Goal: Find specific page/section: Find specific page/section

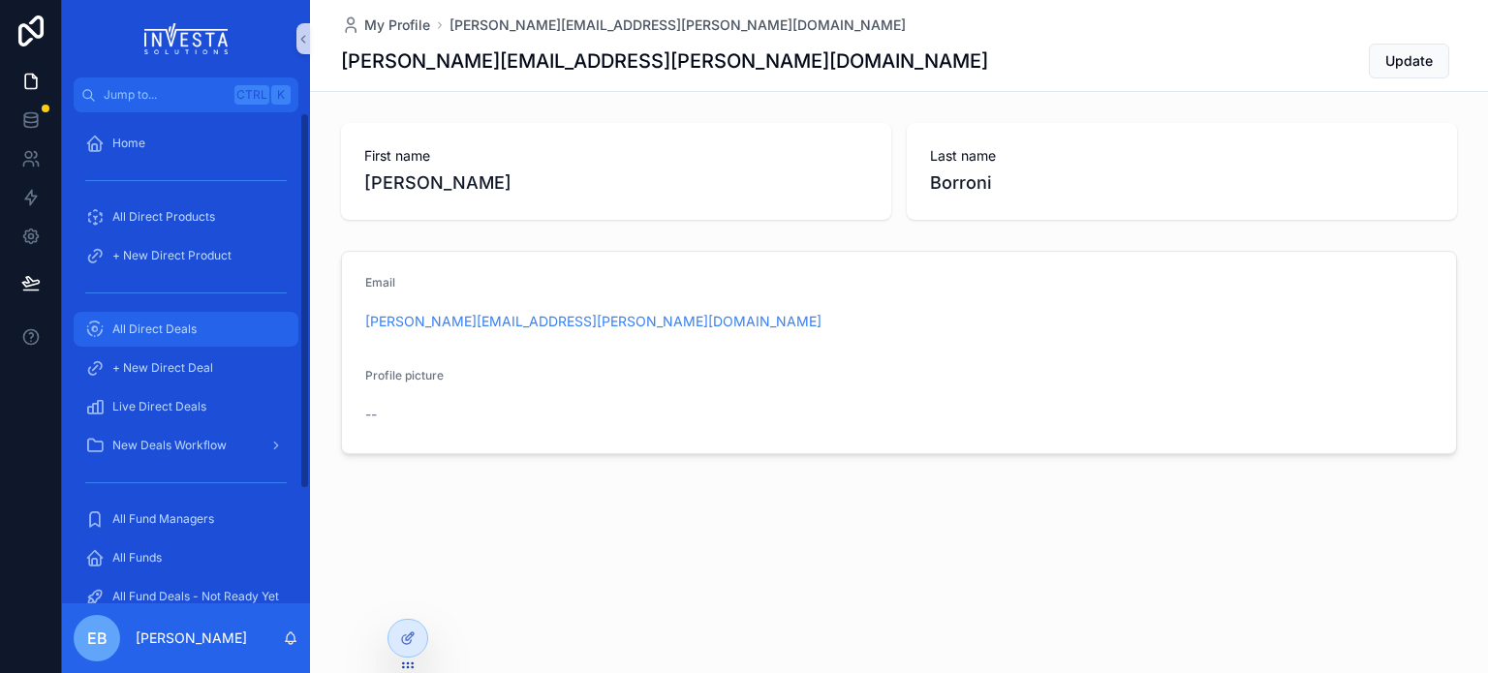
click at [129, 322] on span "All Direct Deals" at bounding box center [154, 329] width 84 height 15
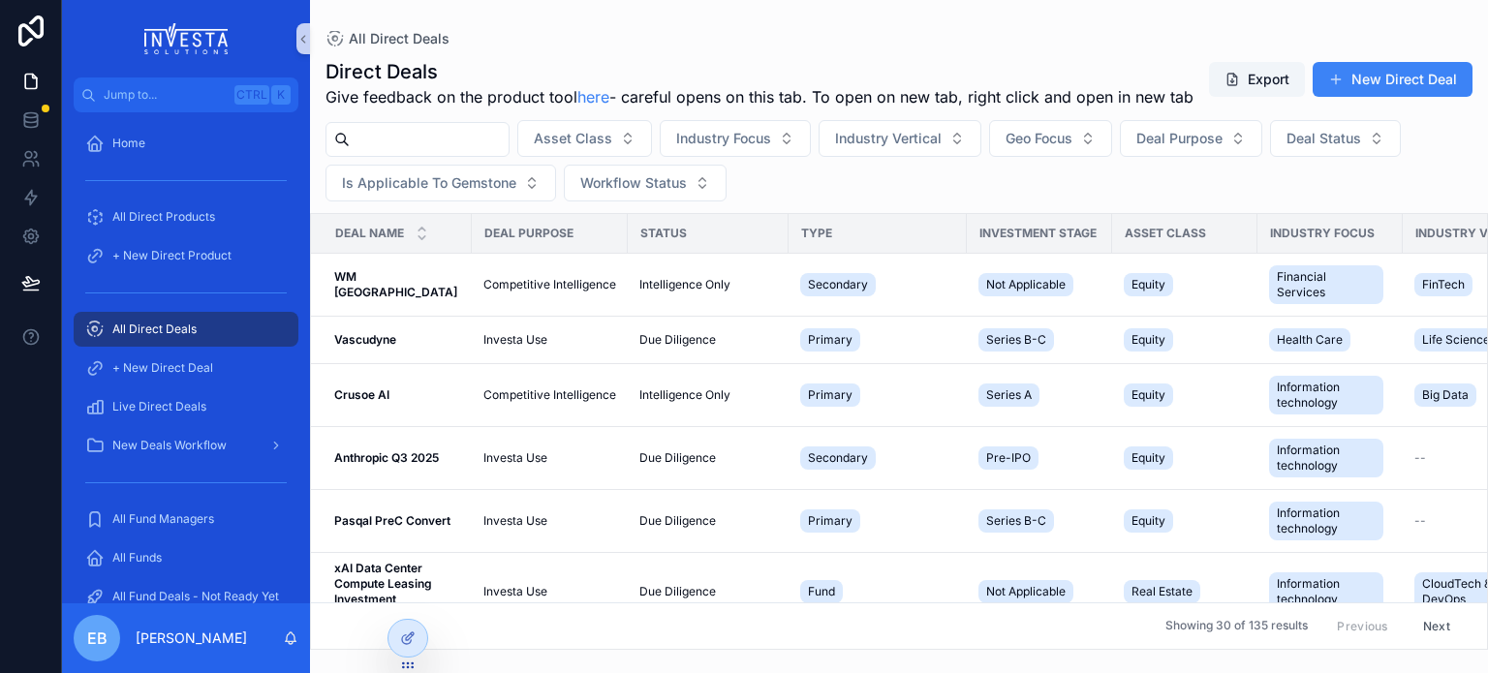
click at [412, 153] on input "scrollable content" at bounding box center [429, 139] width 159 height 27
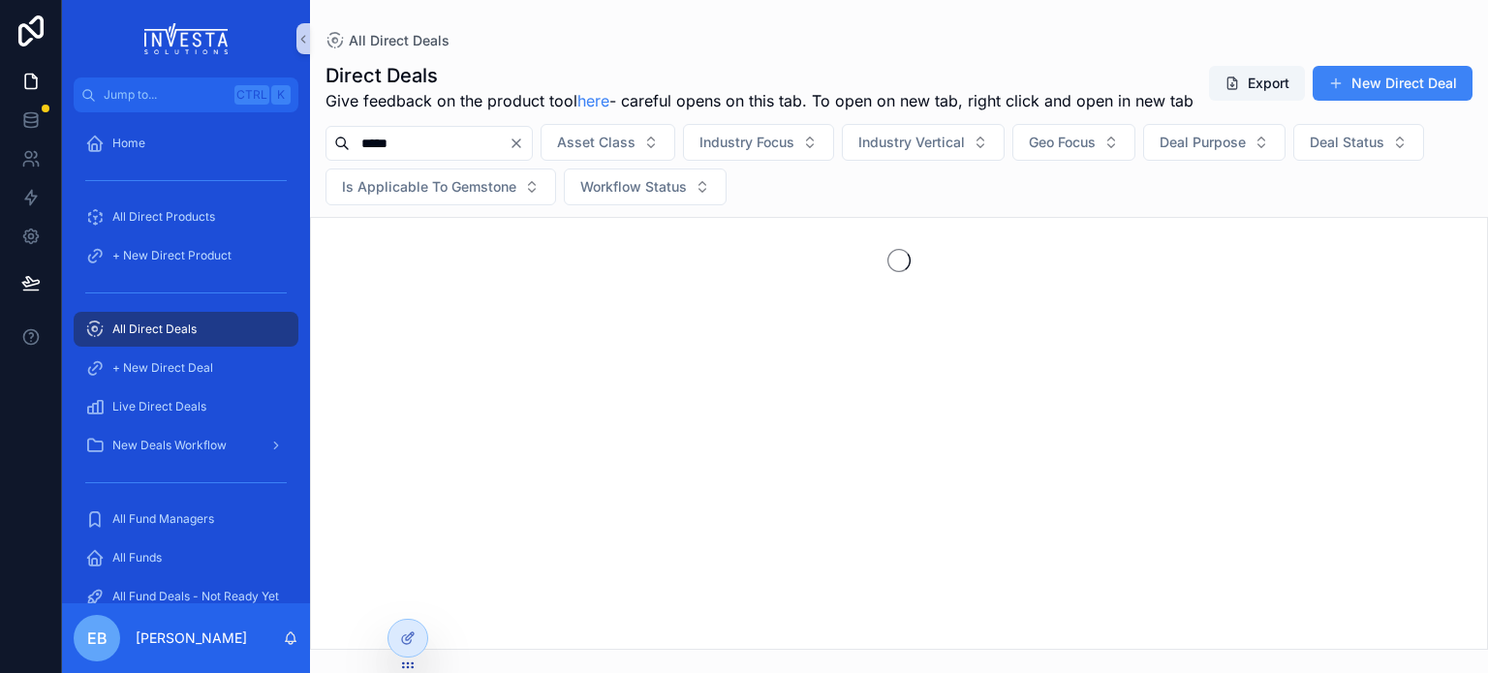
type input "*****"
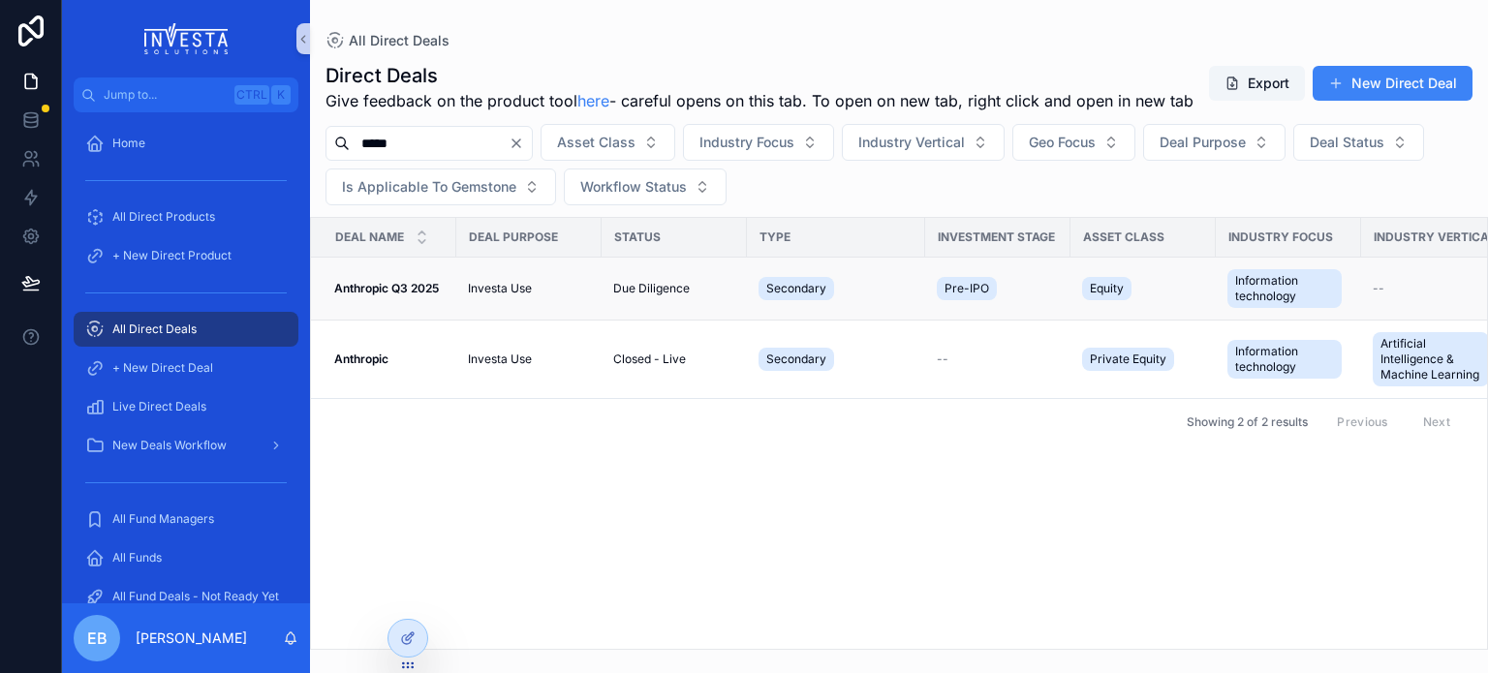
click at [391, 295] on strong "Anthropic Q3 2025" at bounding box center [386, 288] width 105 height 15
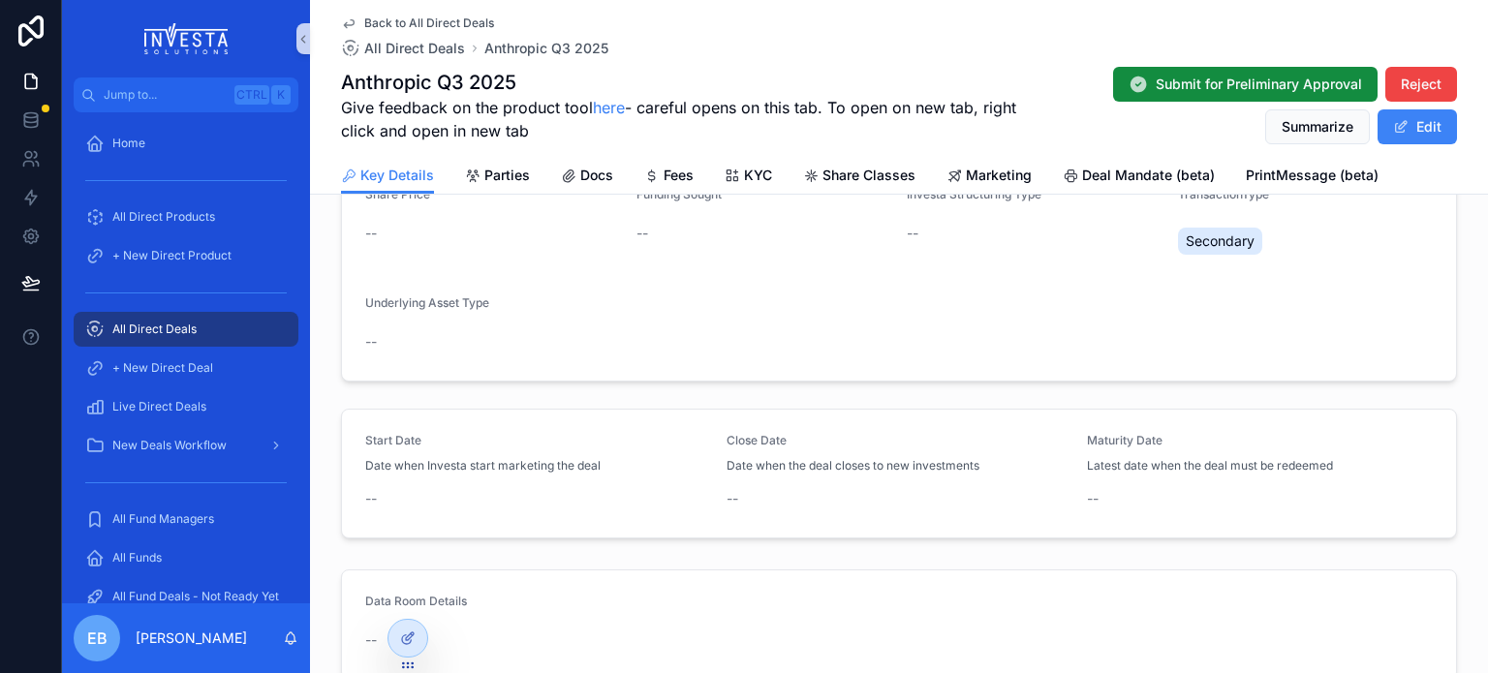
scroll to position [577, 0]
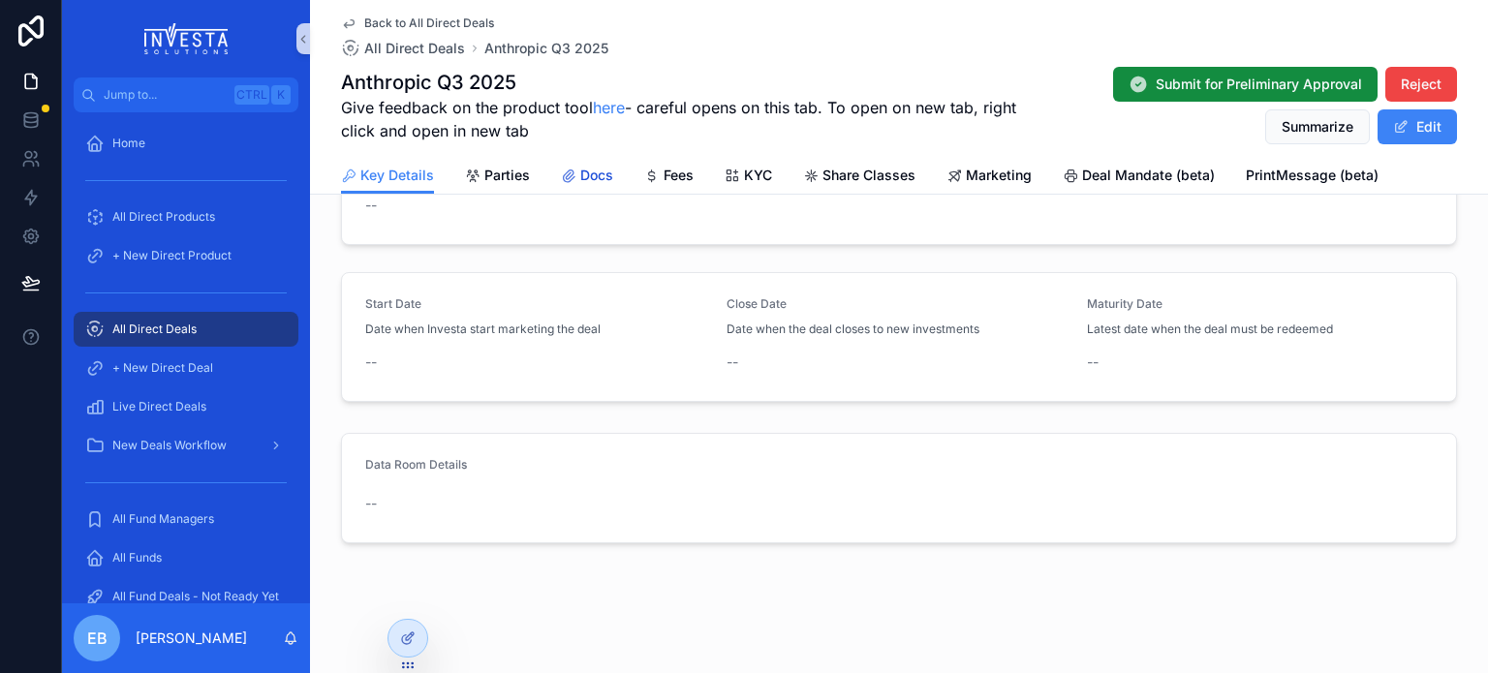
click at [586, 171] on span "Docs" at bounding box center [596, 175] width 33 height 19
